Goal: Check status: Check status

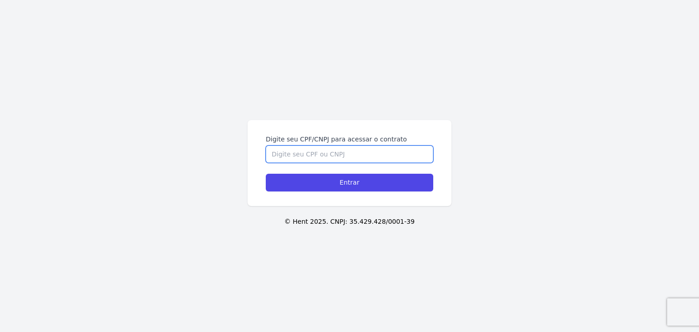
click at [381, 157] on input "Digite seu CPF/CNPJ para acessar o contrato" at bounding box center [349, 154] width 167 height 17
type input "00410505099"
click at [266, 174] on input "Entrar" at bounding box center [349, 183] width 167 height 18
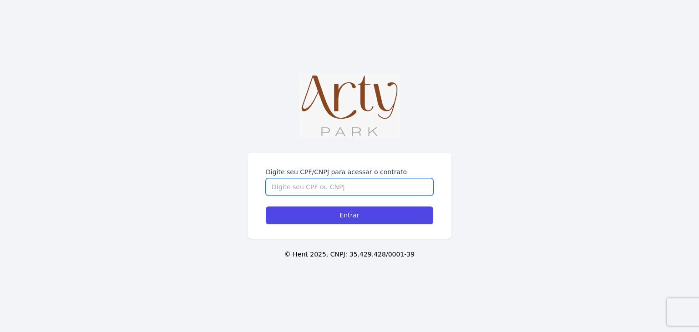
click at [339, 189] on input "Digite seu CPF/CNPJ para acessar o contrato" at bounding box center [349, 186] width 167 height 17
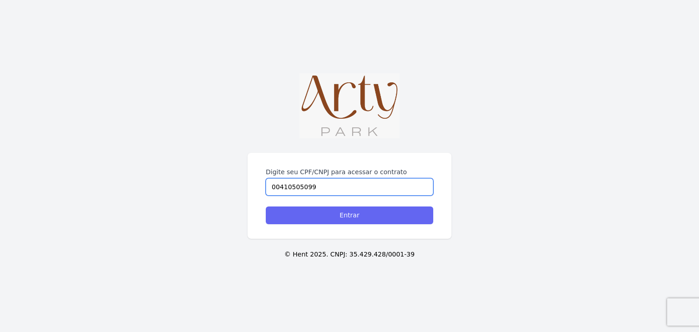
type input "00410505099"
click at [342, 216] on input "Entrar" at bounding box center [349, 216] width 167 height 18
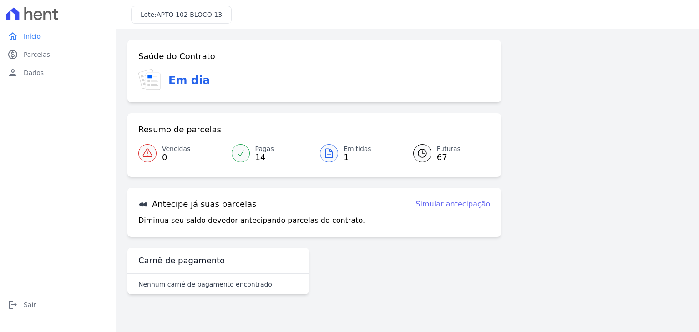
click at [255, 155] on span "14" at bounding box center [264, 157] width 19 height 7
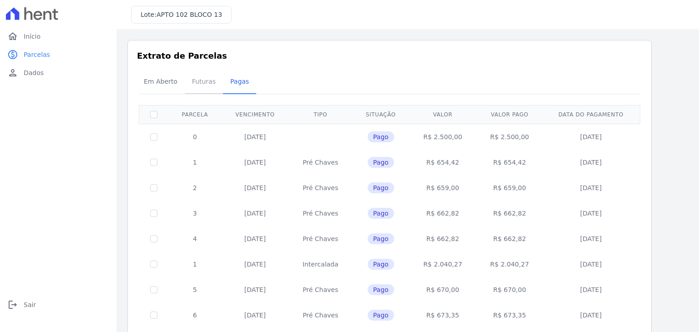
click at [200, 82] on span "Futuras" at bounding box center [204, 81] width 35 height 18
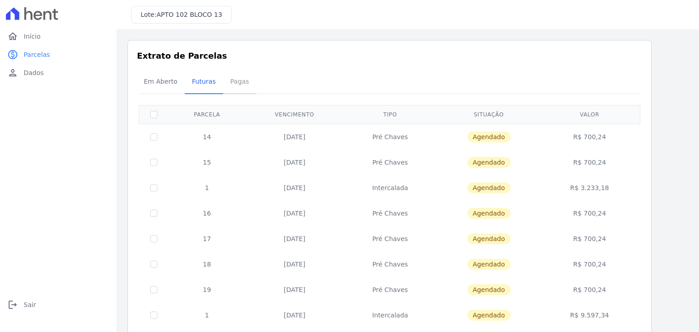
click at [234, 77] on span "Pagas" at bounding box center [240, 81] width 30 height 18
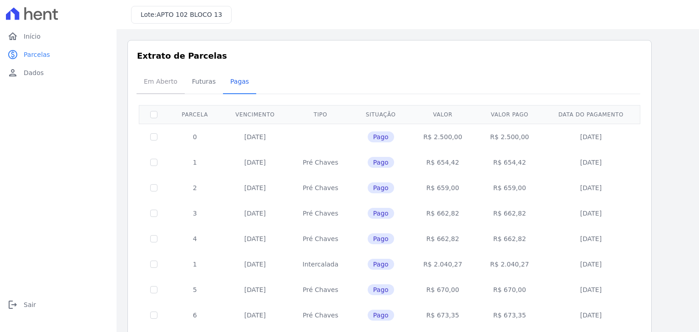
click at [155, 86] on span "Em Aberto" at bounding box center [160, 81] width 45 height 18
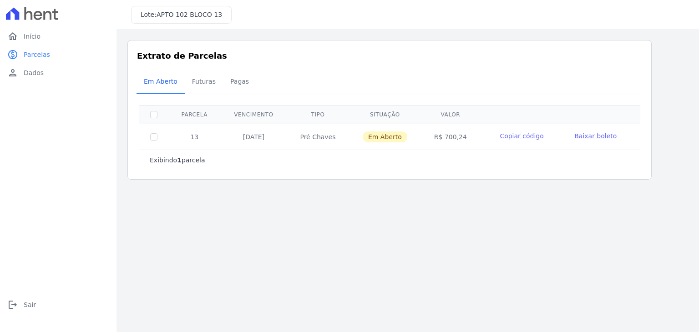
click at [299, 184] on div "Listagem de parcelas Baixar PDF Extrato de Parcelas Em Aberto Futuras Pagas 0 s…" at bounding box center [407, 110] width 582 height 162
